Goal: Task Accomplishment & Management: Manage account settings

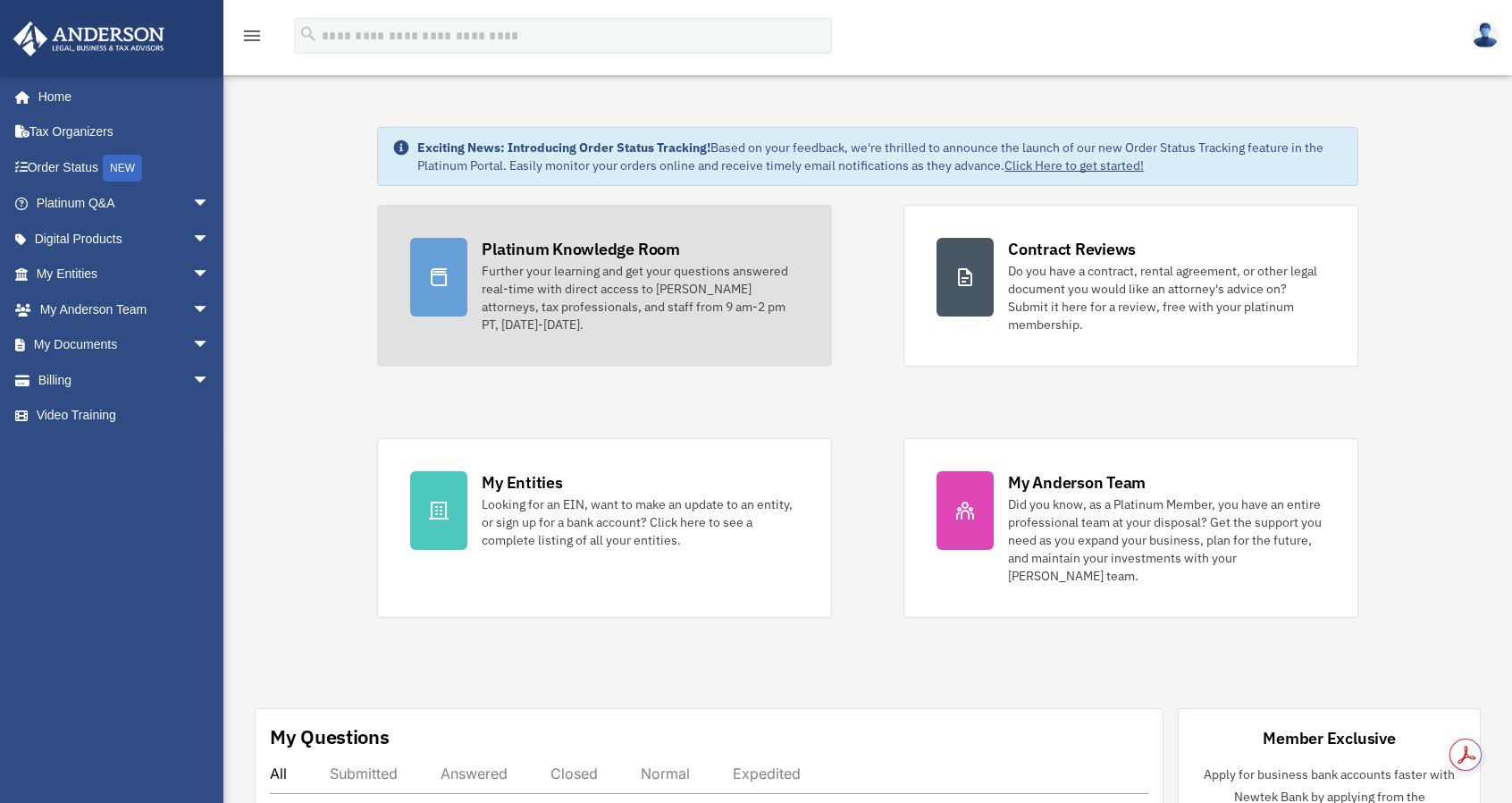
click at [557, 284] on div "Further your learning and get your questions answered real-time with direct acc…" at bounding box center [640, 297] width 317 height 71
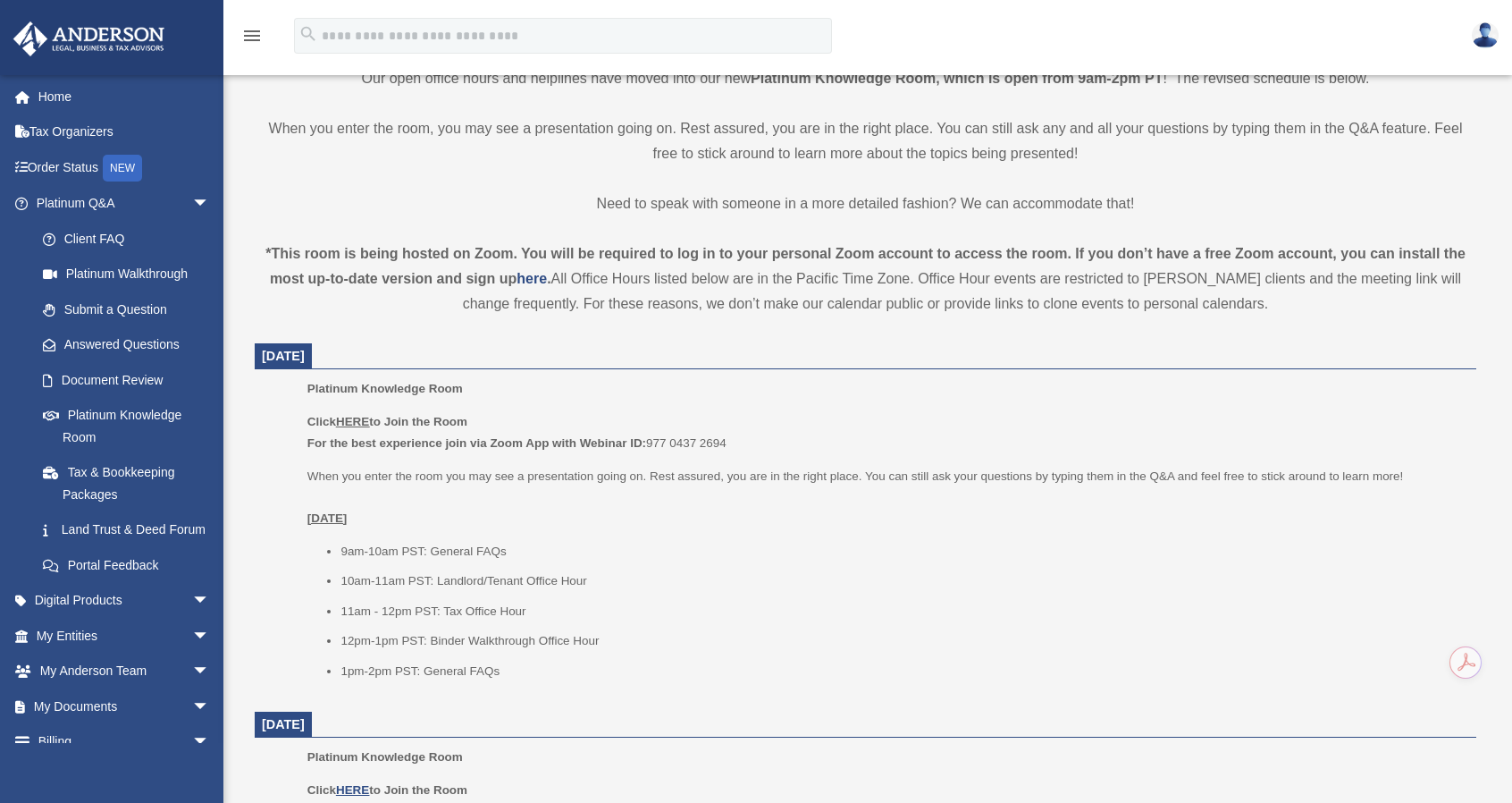
scroll to position [447, 0]
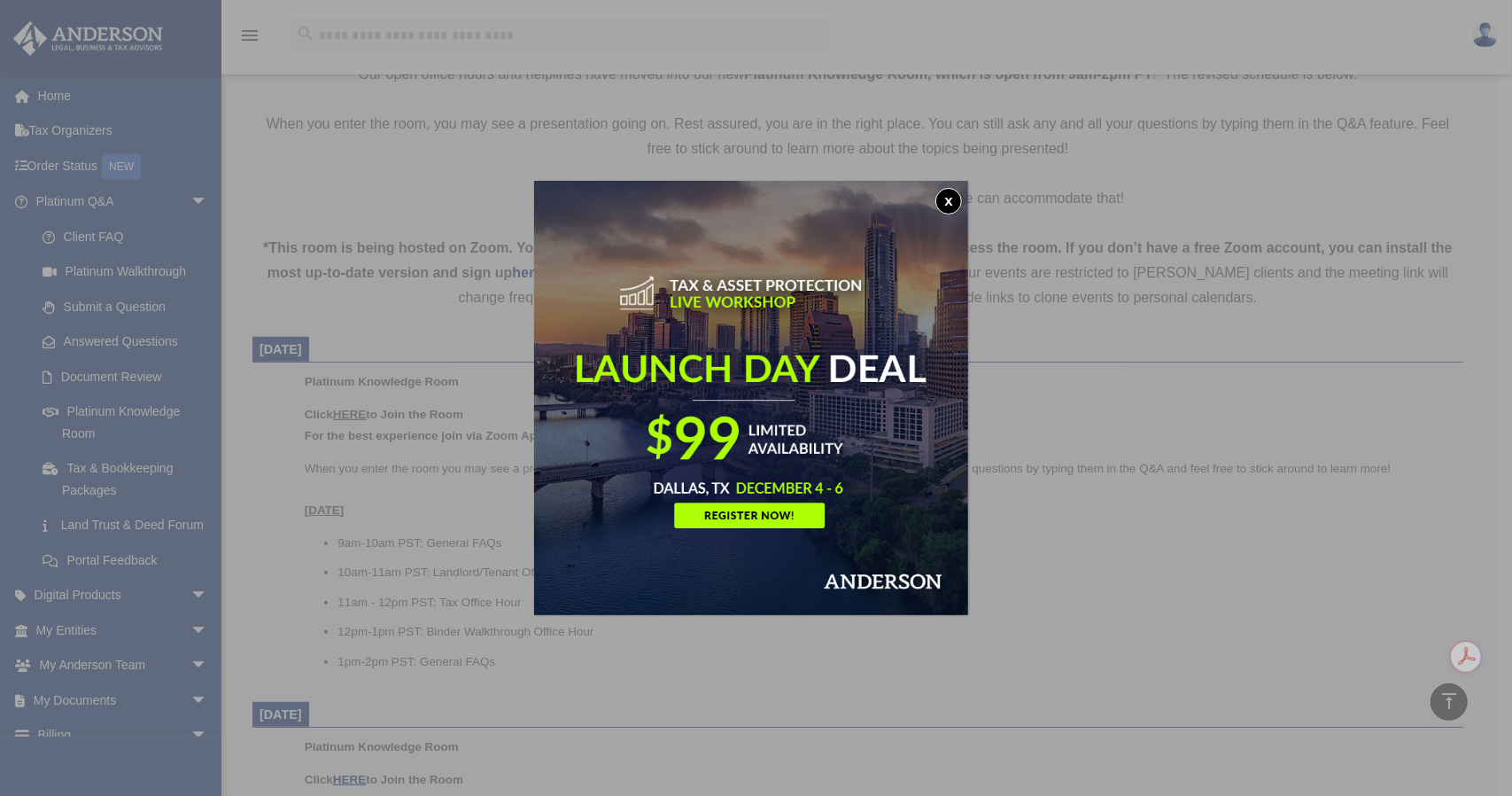
click at [957, 198] on button "x" at bounding box center [949, 201] width 26 height 26
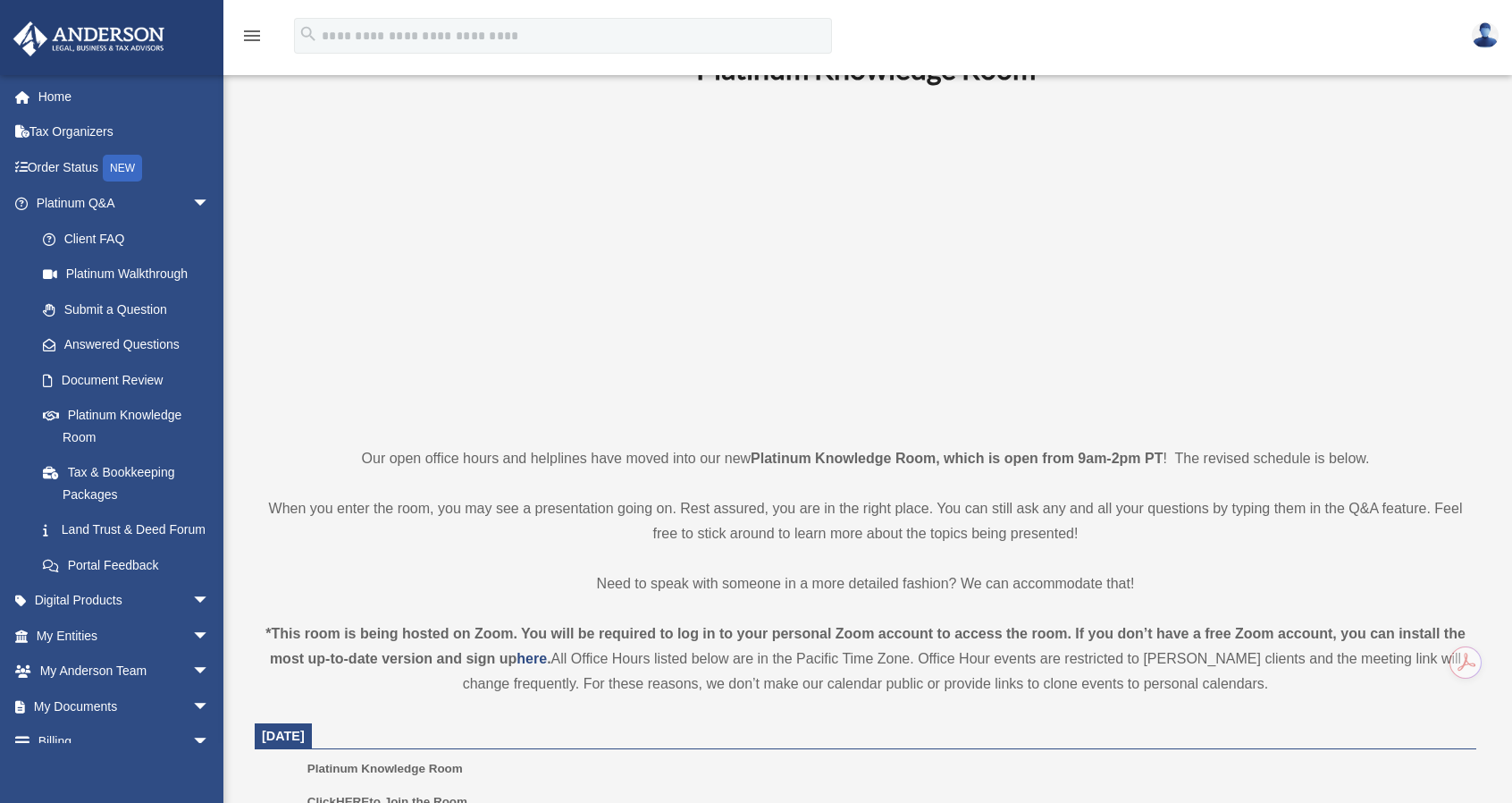
scroll to position [0, 0]
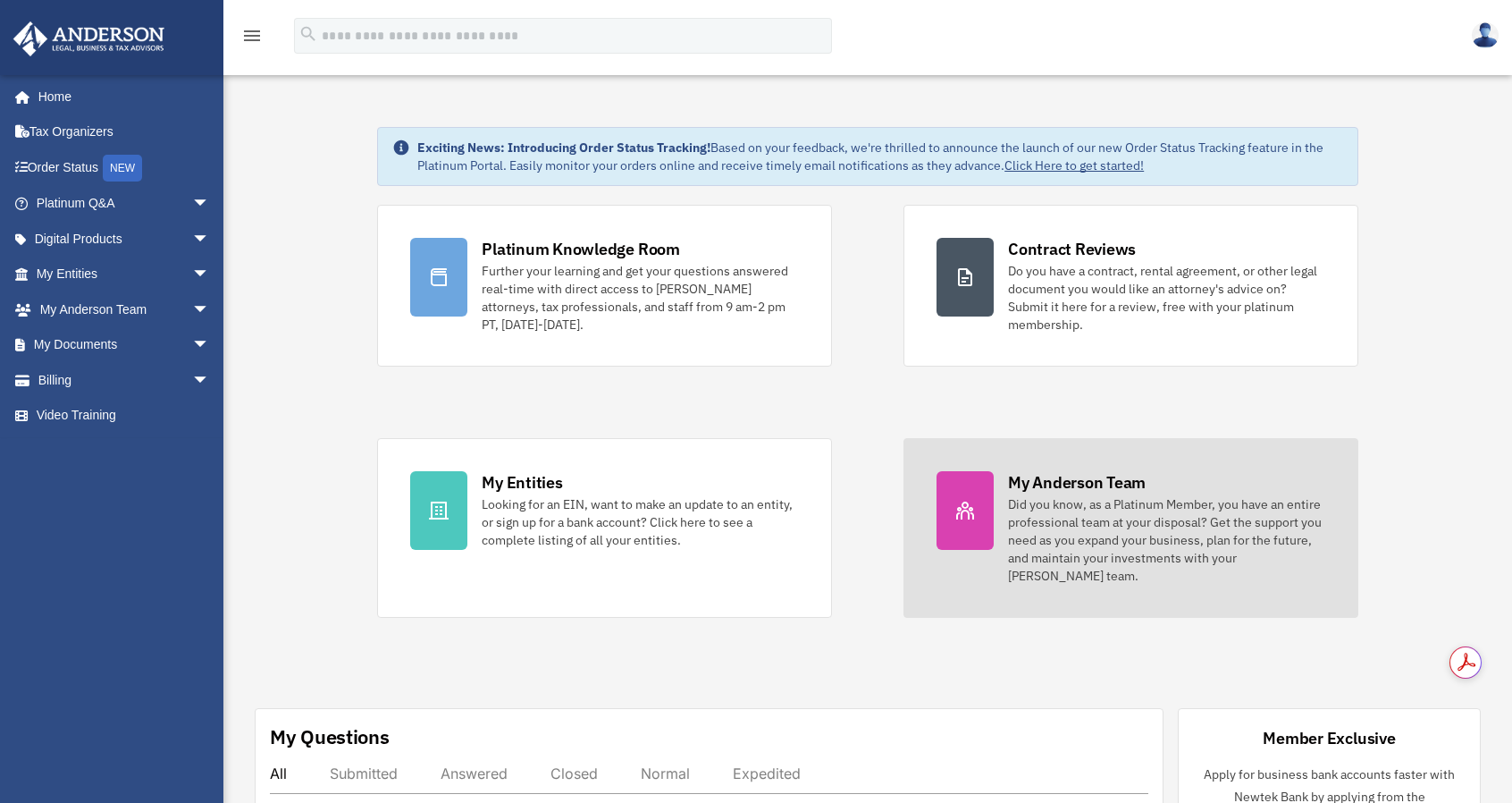
click at [1072, 488] on div "My Anderson Team" at bounding box center [1077, 482] width 138 height 22
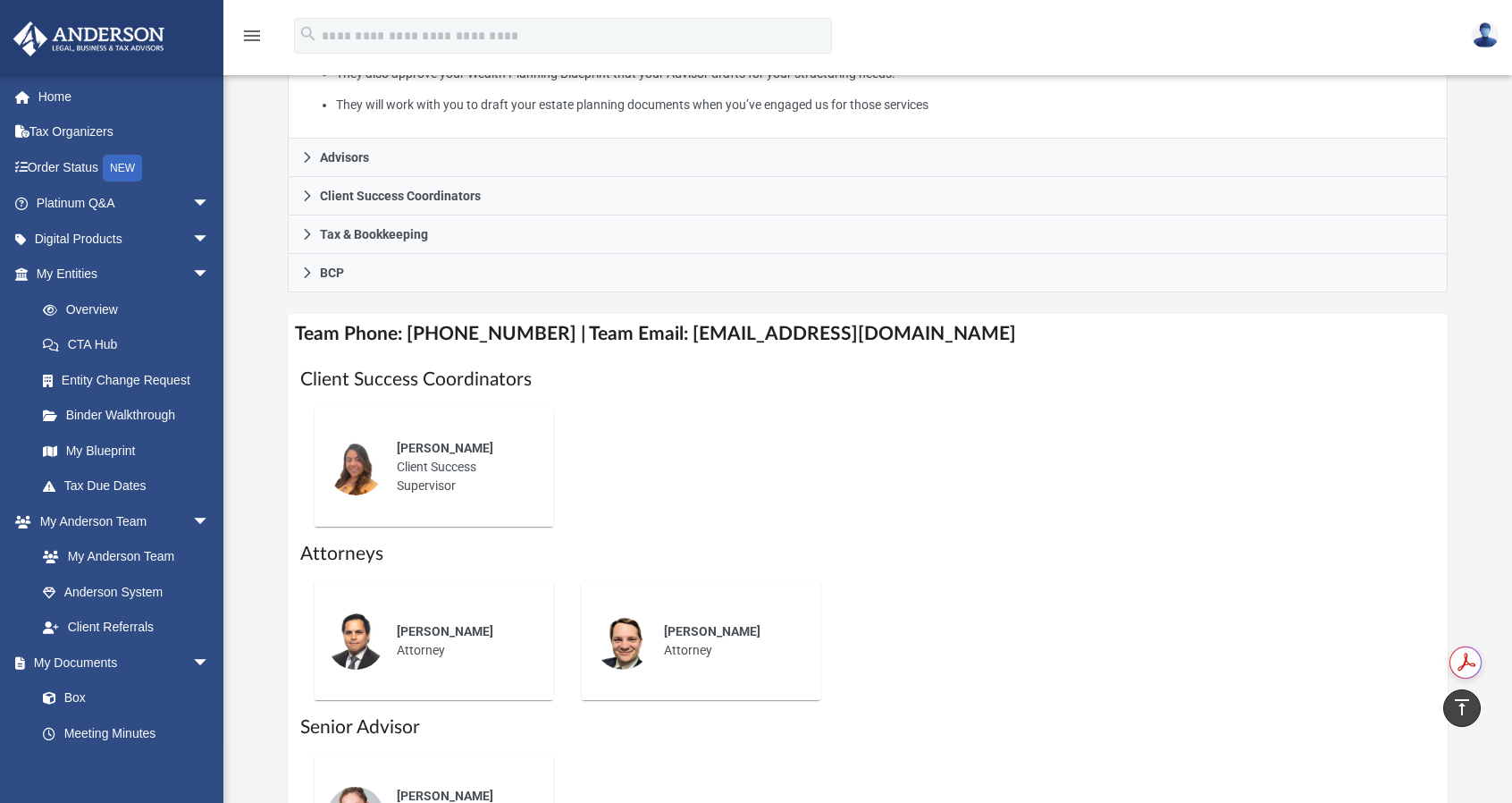
scroll to position [269, 0]
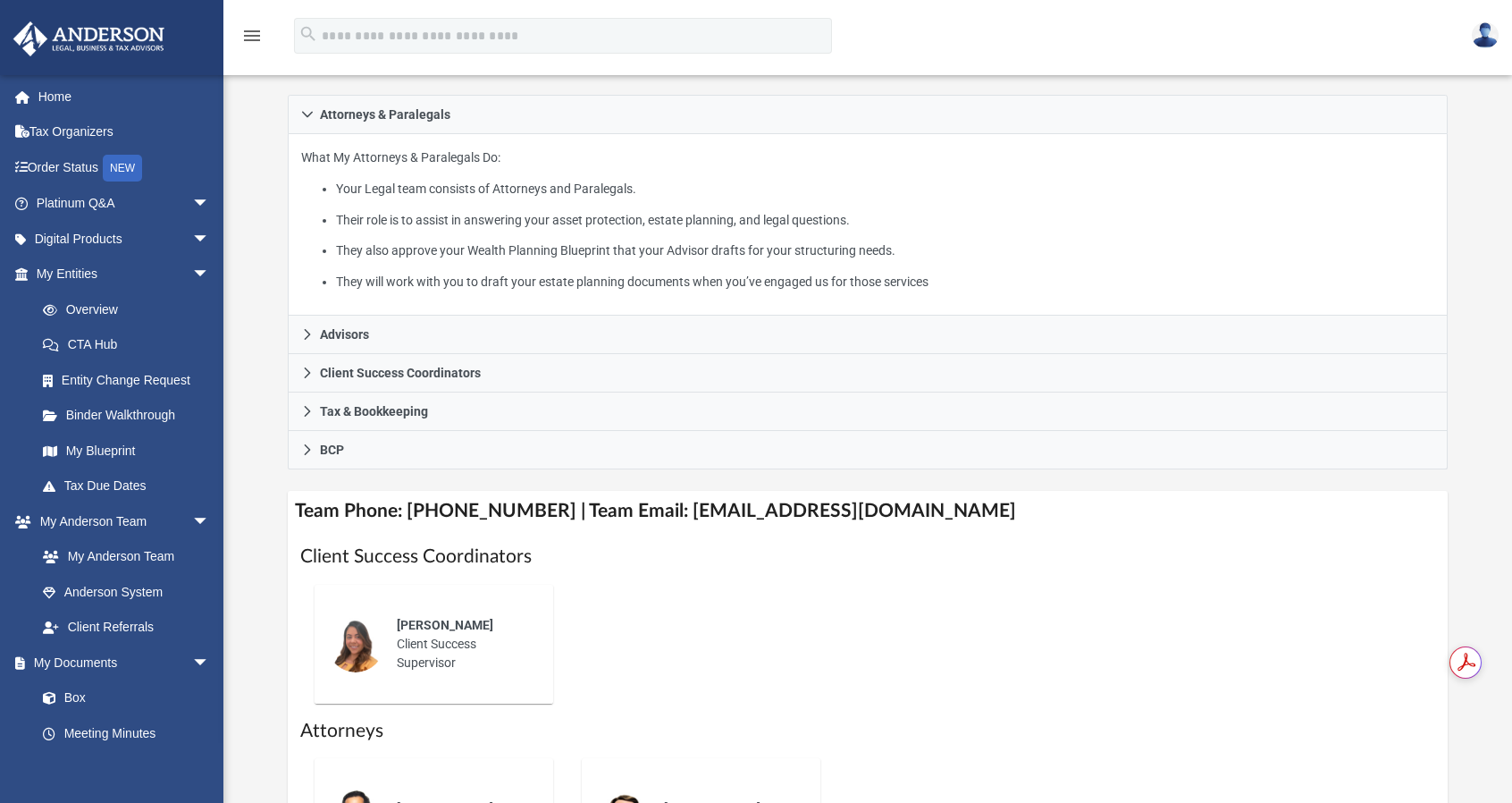
click at [1492, 36] on img at bounding box center [1485, 34] width 27 height 26
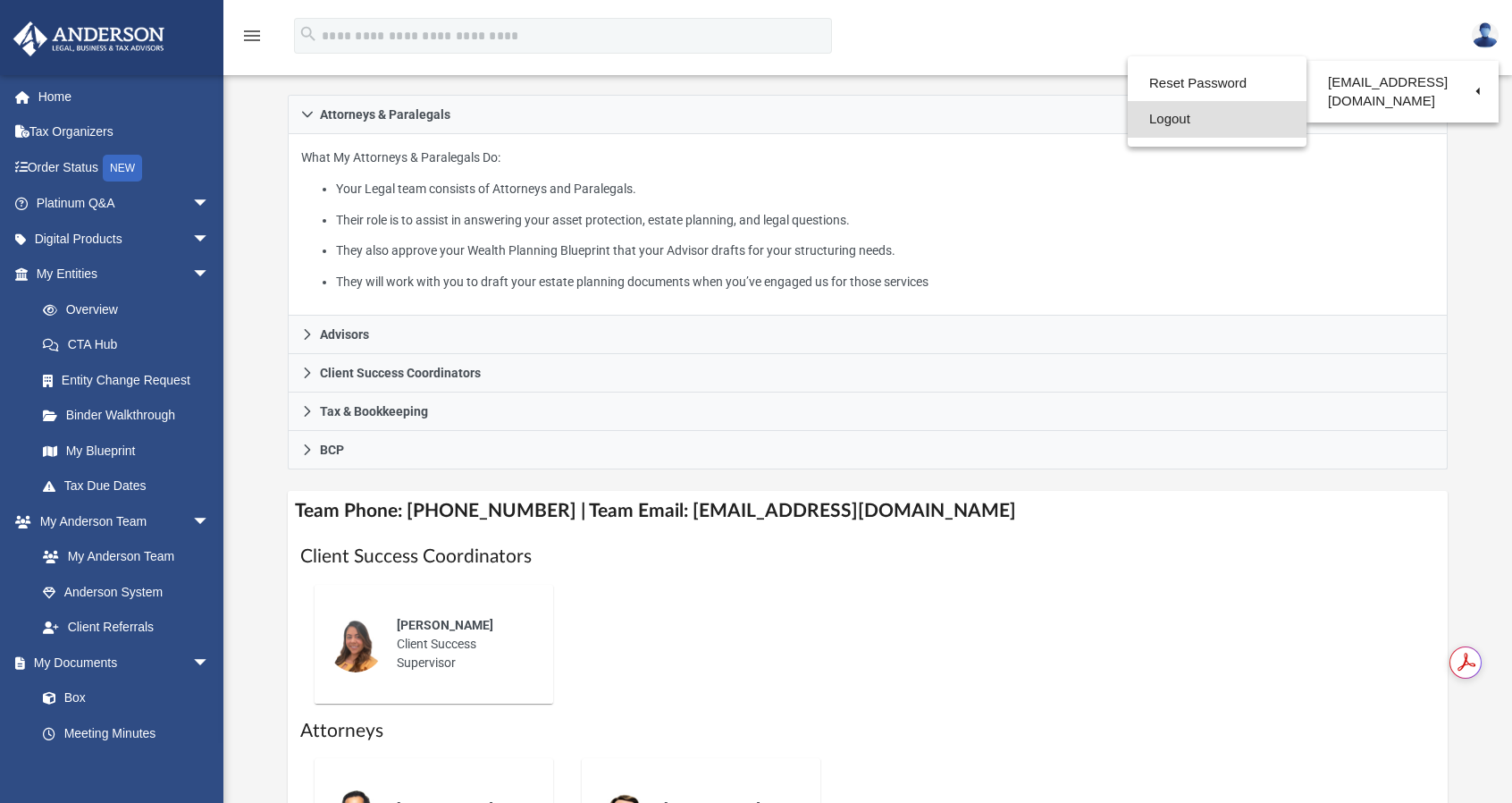
click at [1169, 125] on link "Logout" at bounding box center [1217, 119] width 179 height 36
